Goal: Book appointment/travel/reservation

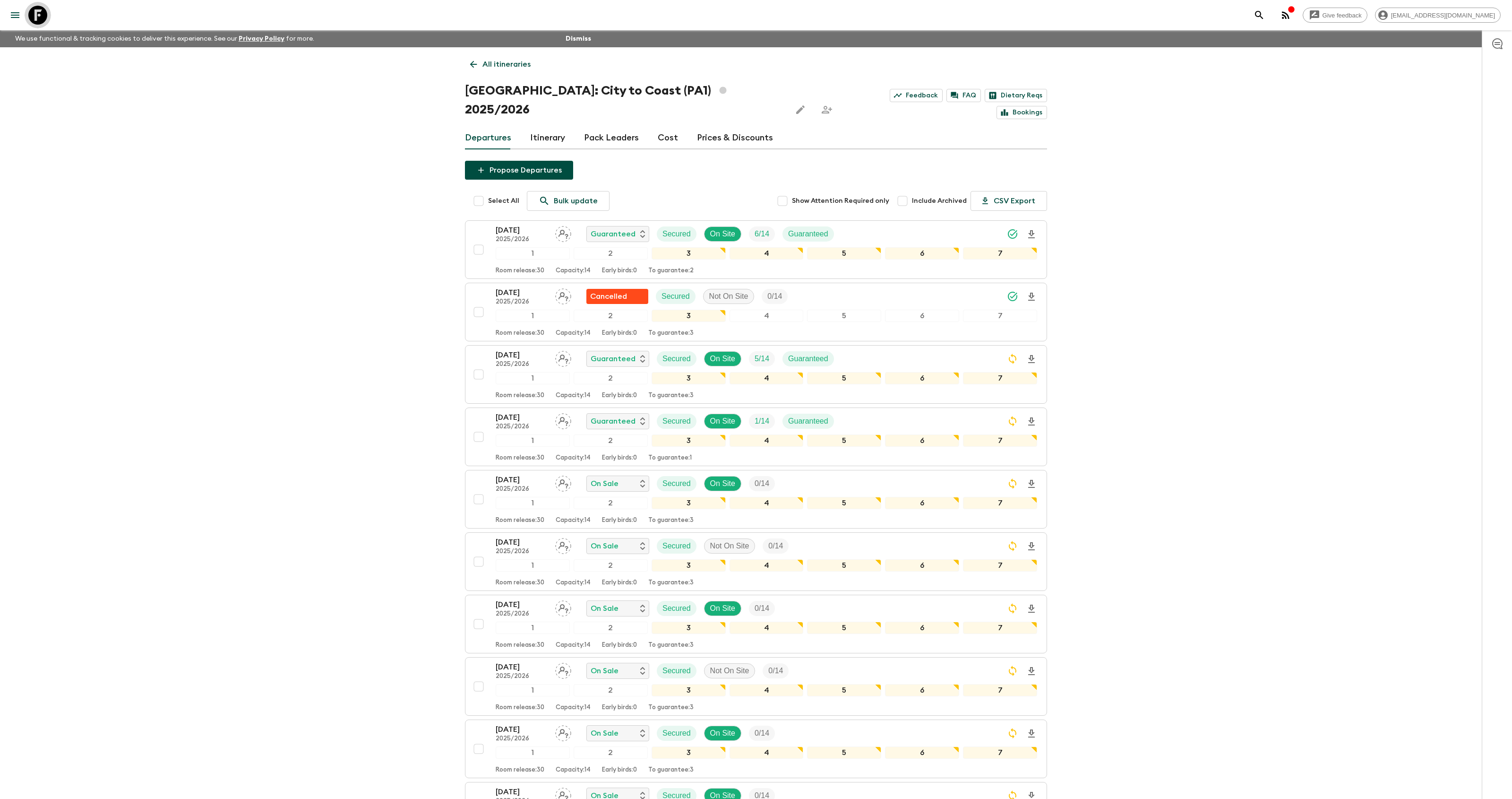
click at [43, 14] on icon at bounding box center [37, 15] width 19 height 19
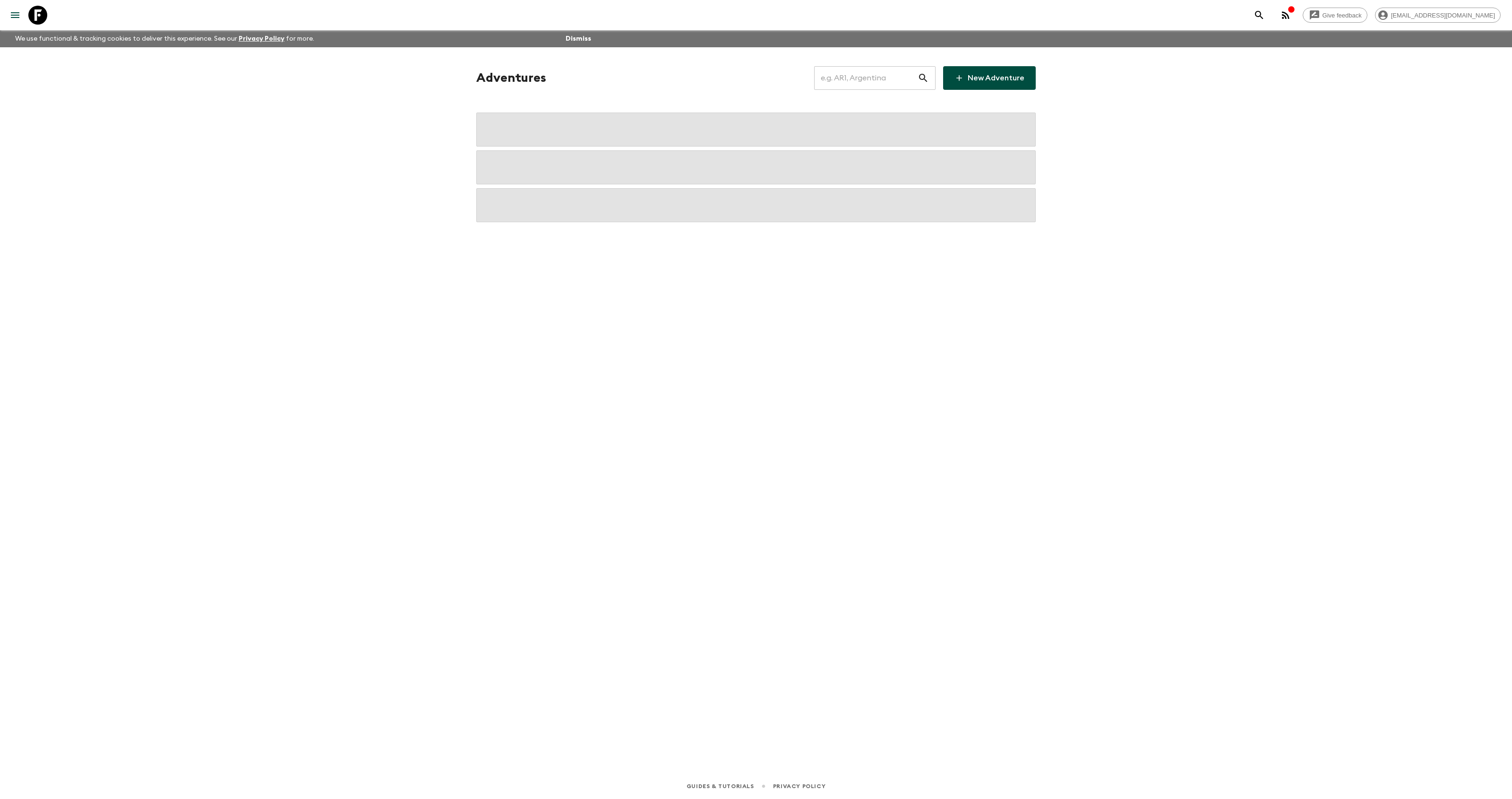
click at [873, 87] on input "text" at bounding box center [865, 78] width 104 height 27
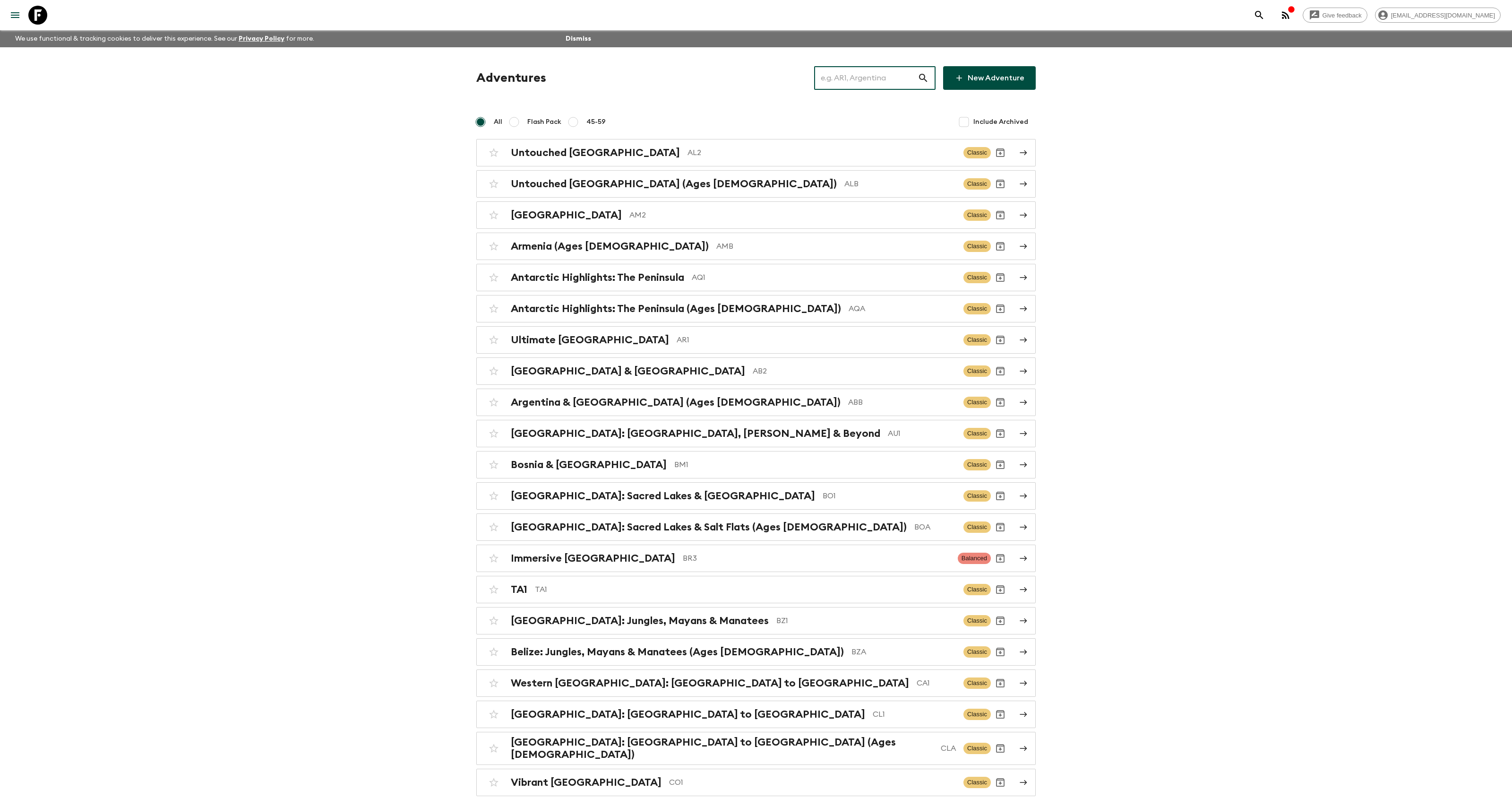
click at [871, 80] on input "text" at bounding box center [865, 78] width 104 height 27
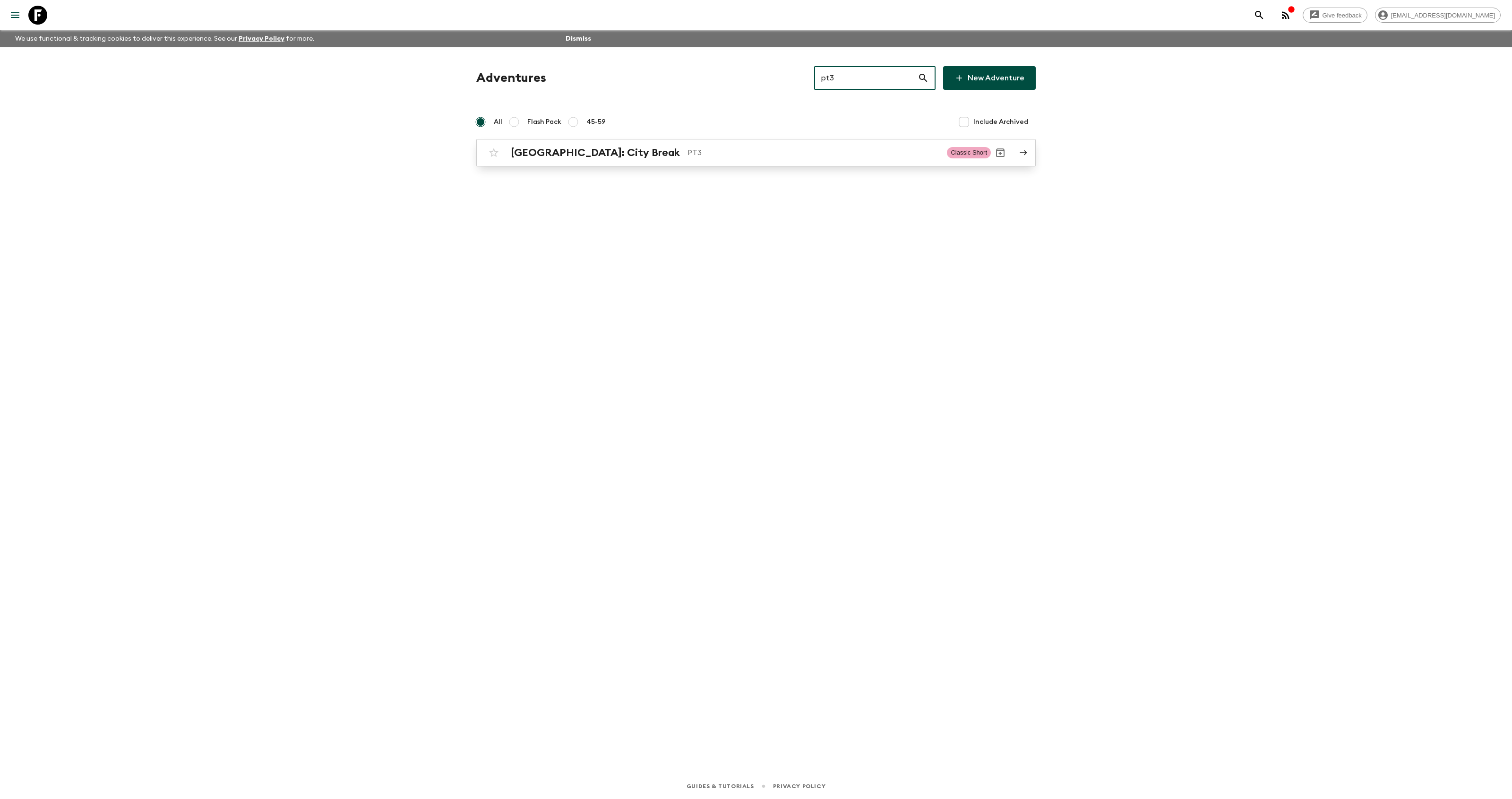
type input "pt3"
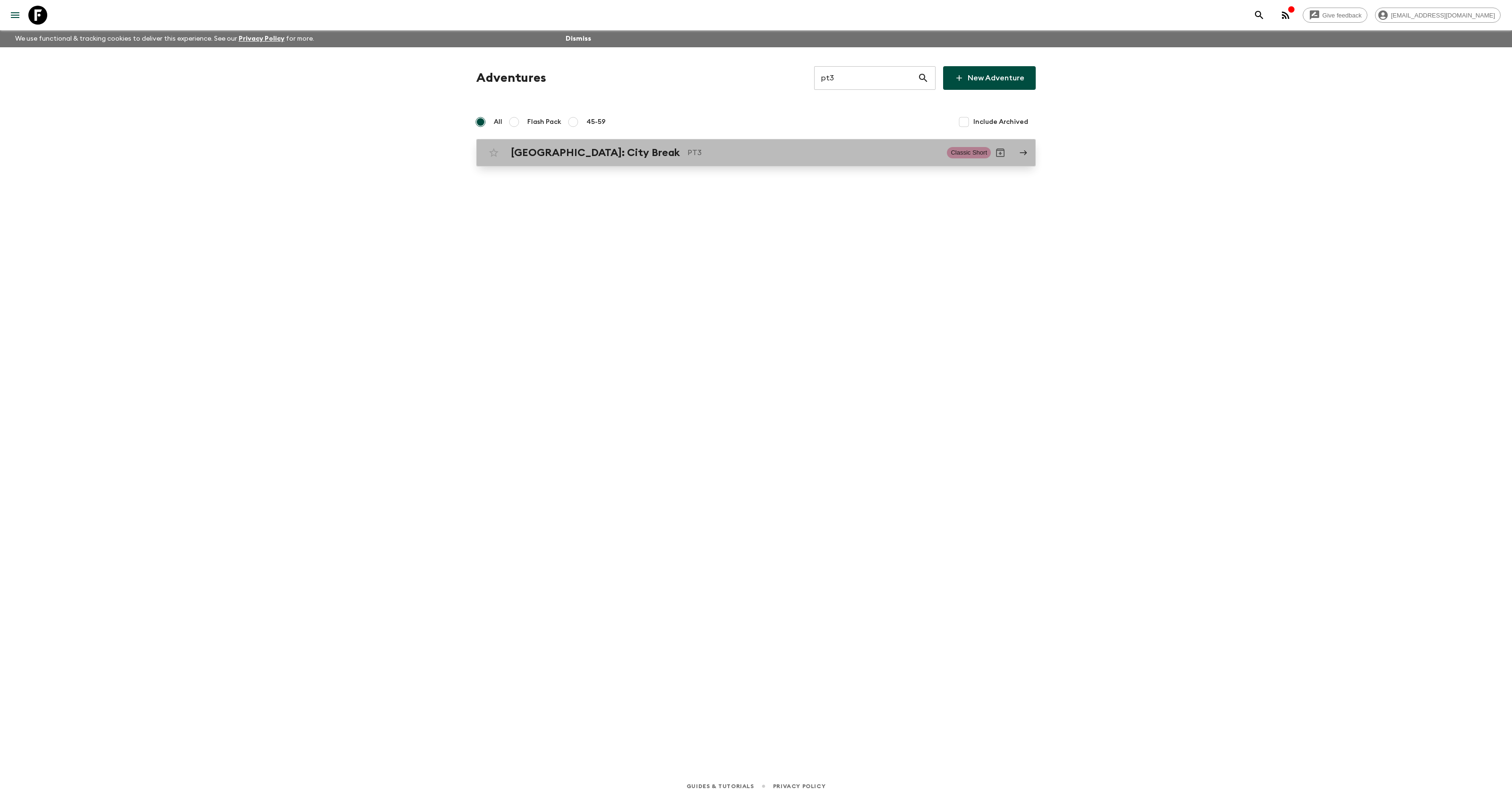
click at [594, 154] on h2 "[GEOGRAPHIC_DATA]: City Break" at bounding box center [595, 152] width 169 height 12
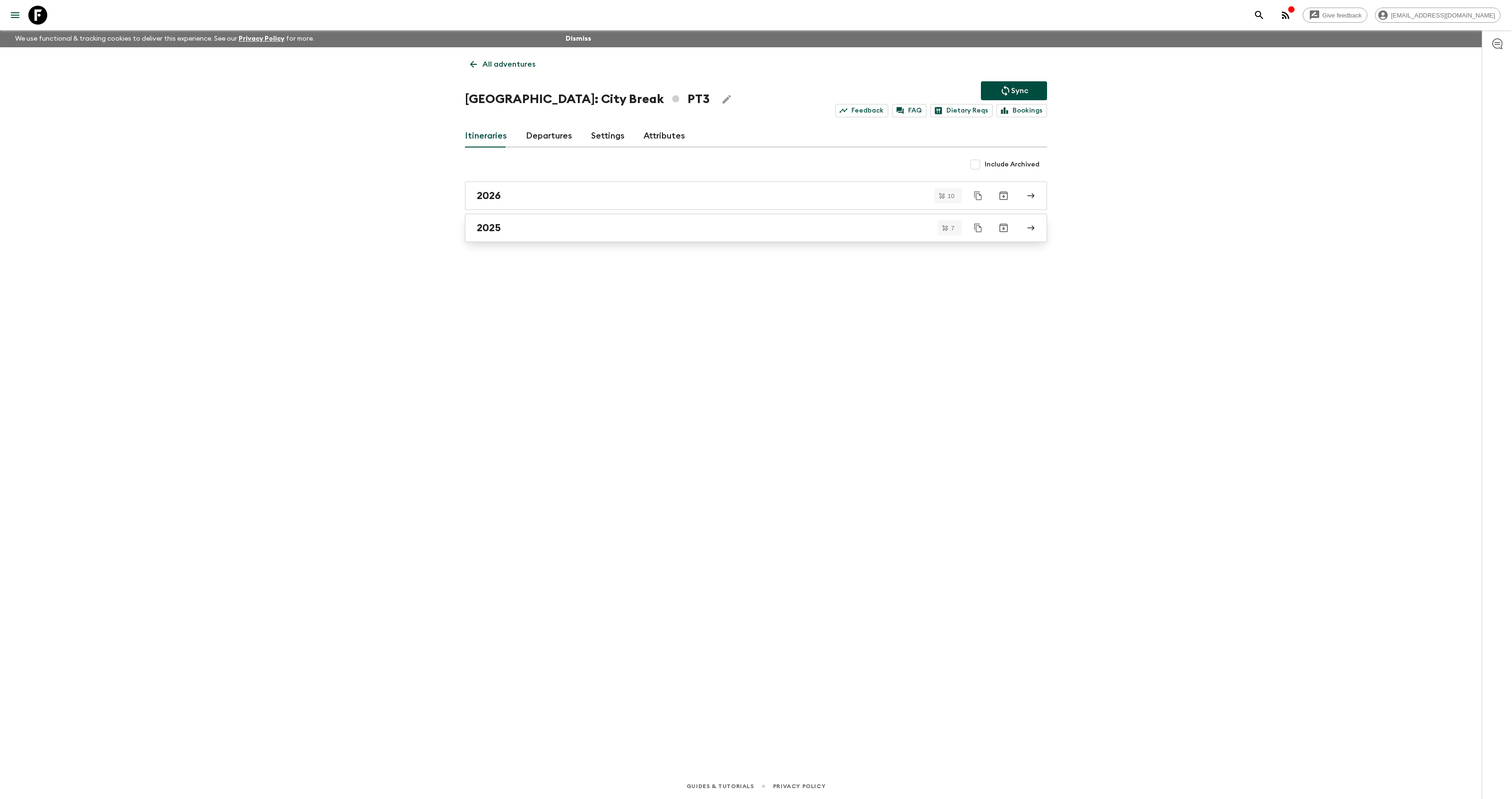
click at [493, 230] on h2 "2025" at bounding box center [488, 228] width 24 height 12
